Goal: Register for event/course

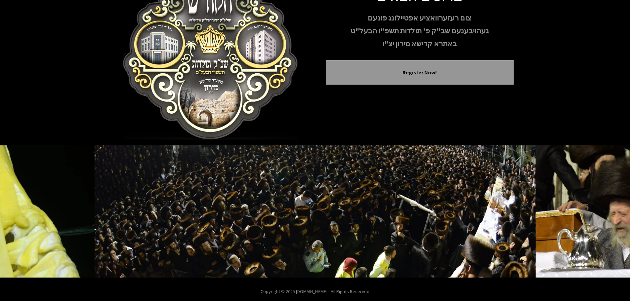
scroll to position [68, 0]
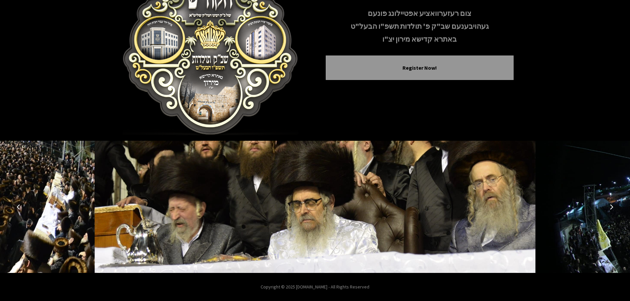
click at [613, 202] on button "Next image" at bounding box center [611, 207] width 16 height 16
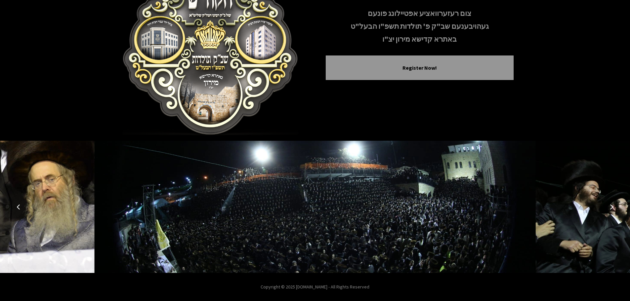
click at [613, 202] on button "Next image" at bounding box center [611, 207] width 16 height 16
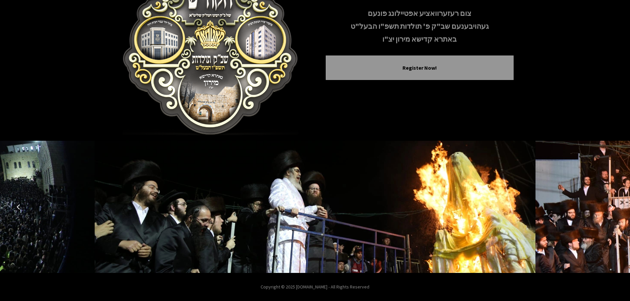
click at [613, 202] on button "Next image" at bounding box center [611, 207] width 16 height 16
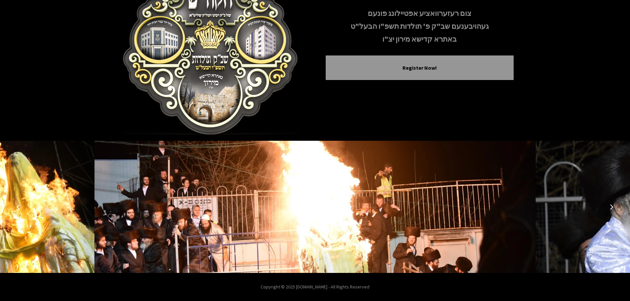
click at [613, 202] on button "Next image" at bounding box center [611, 207] width 16 height 16
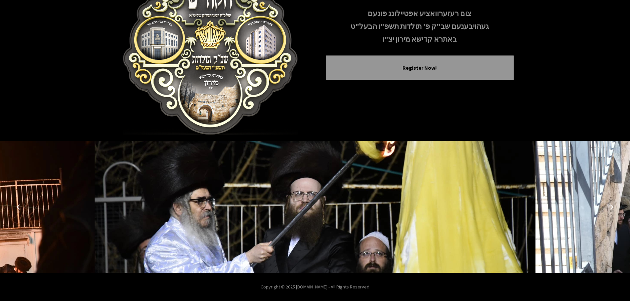
click at [613, 202] on button "Next image" at bounding box center [611, 207] width 16 height 16
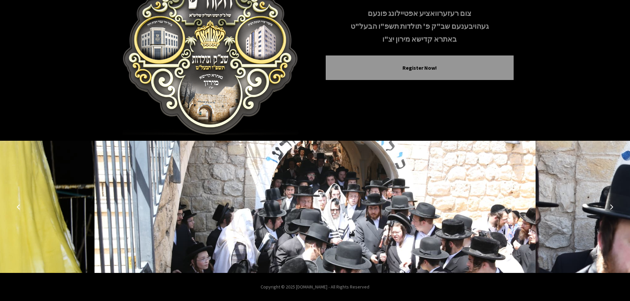
click at [613, 202] on button "Next image" at bounding box center [611, 207] width 16 height 16
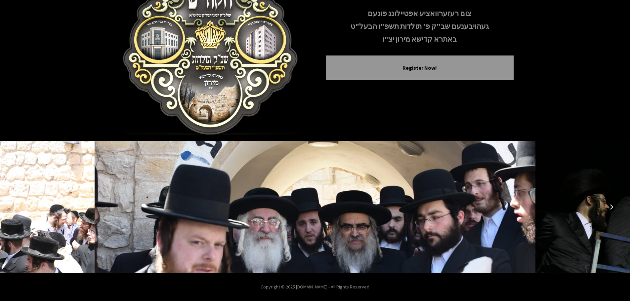
click at [613, 202] on button "Next image" at bounding box center [611, 207] width 16 height 16
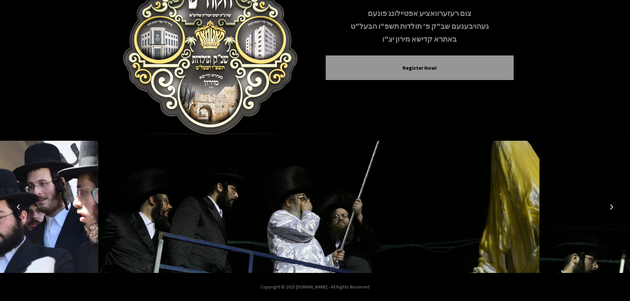
click at [613, 202] on button "Next image" at bounding box center [611, 207] width 16 height 16
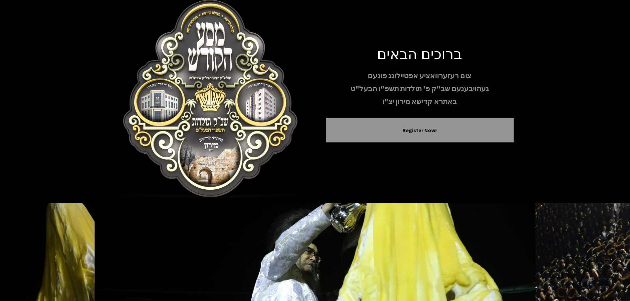
scroll to position [0, 0]
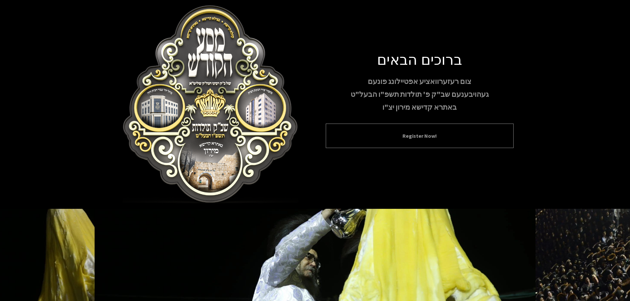
click at [391, 140] on div "Register Now!" at bounding box center [420, 136] width 188 height 24
click at [399, 133] on button "Register Now!" at bounding box center [419, 136] width 171 height 8
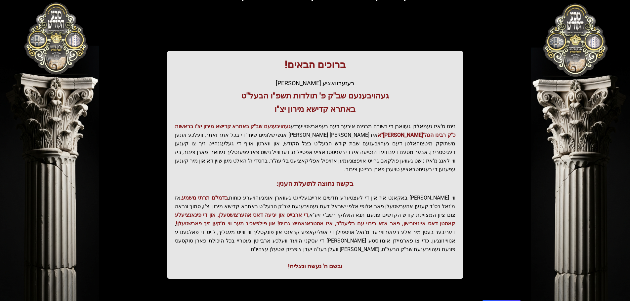
scroll to position [82, 0]
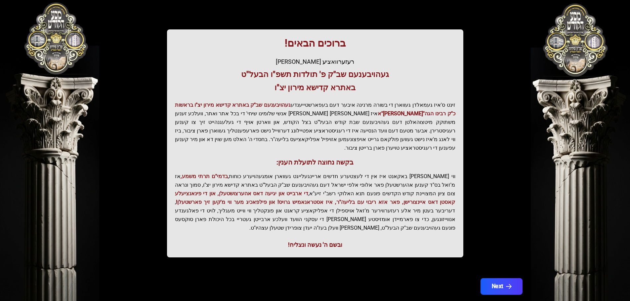
click at [505, 278] on button "Next" at bounding box center [501, 286] width 42 height 17
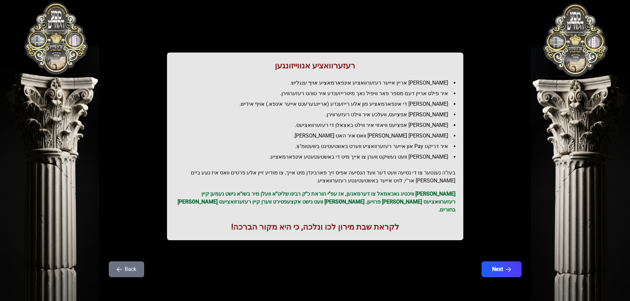
scroll to position [0, 0]
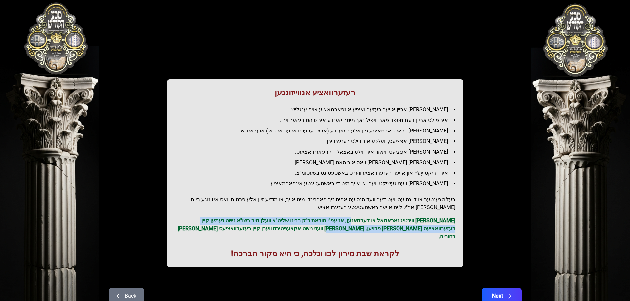
drag, startPoint x: 368, startPoint y: 217, endPoint x: 380, endPoint y: 230, distance: 18.7
click at [380, 230] on p "[PERSON_NAME] וויכטיג נאכאמאל צו דערמאנען, אז עפ"י הוראת כ"ק רבינו שליט"א וועלן…" at bounding box center [315, 229] width 280 height 24
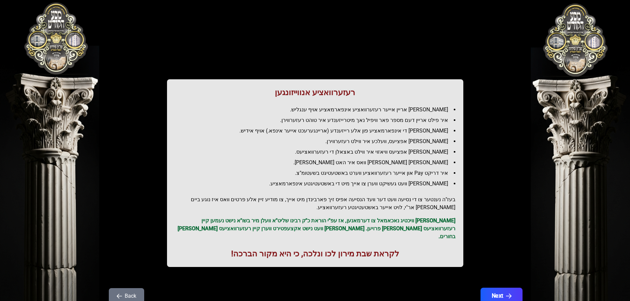
click at [496, 288] on button "Next" at bounding box center [501, 296] width 42 height 17
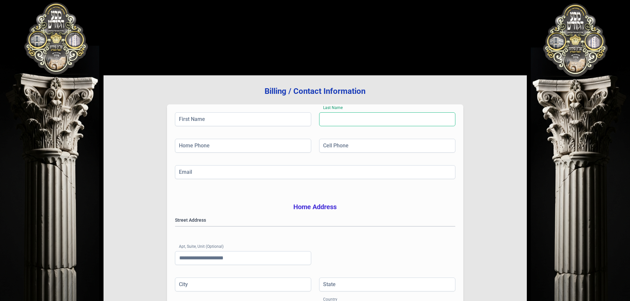
click at [367, 120] on input "Last Name" at bounding box center [387, 119] width 136 height 14
drag, startPoint x: 243, startPoint y: 118, endPoint x: 245, endPoint y: 126, distance: 8.2
click at [243, 118] on input "First Name" at bounding box center [243, 119] width 136 height 14
